Goal: Task Accomplishment & Management: Manage account settings

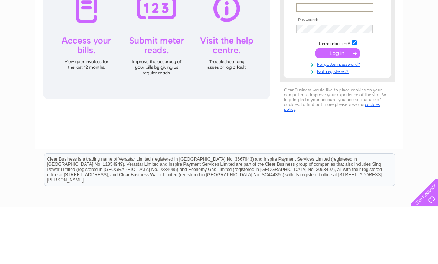
type input "[EMAIL_ADDRESS][DOMAIN_NAME]"
click at [338, 111] on input "submit" at bounding box center [338, 110] width 46 height 10
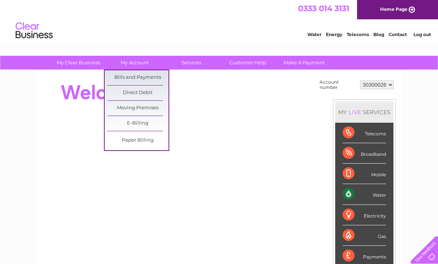
click at [146, 77] on link "Bills and Payments" at bounding box center [137, 77] width 61 height 15
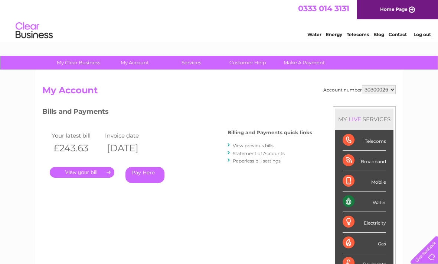
click at [95, 169] on link "." at bounding box center [82, 172] width 65 height 11
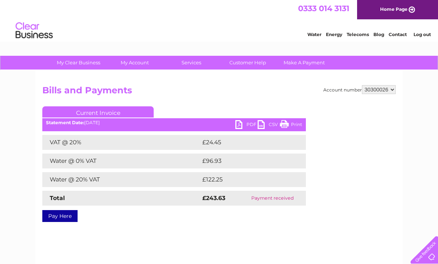
click at [241, 124] on link "PDF" at bounding box center [246, 125] width 22 height 11
